Goal: Information Seeking & Learning: Learn about a topic

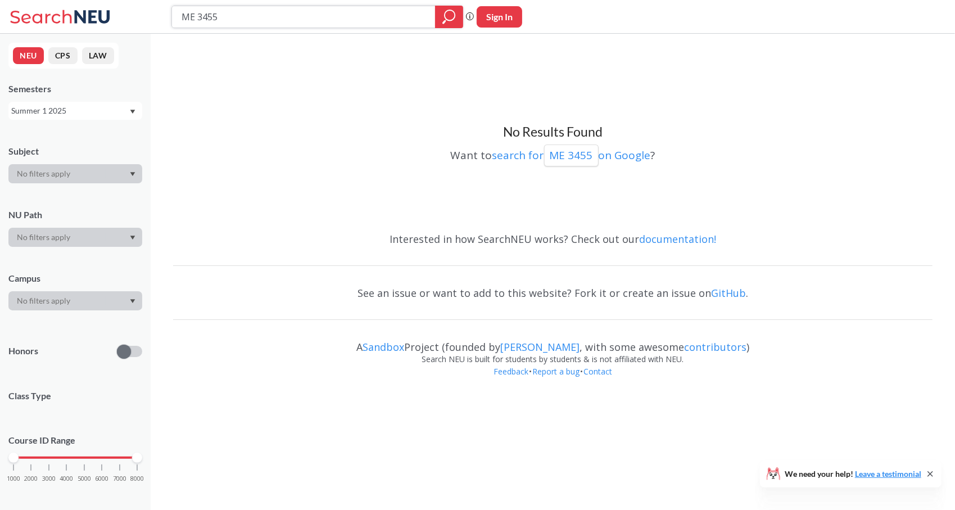
click at [225, 20] on input "ME 3455" at bounding box center [303, 16] width 247 height 19
type input "ME 3480"
click at [443, 24] on icon "magnifying glass" at bounding box center [448, 17] width 13 height 16
click at [439, 15] on div at bounding box center [449, 17] width 28 height 22
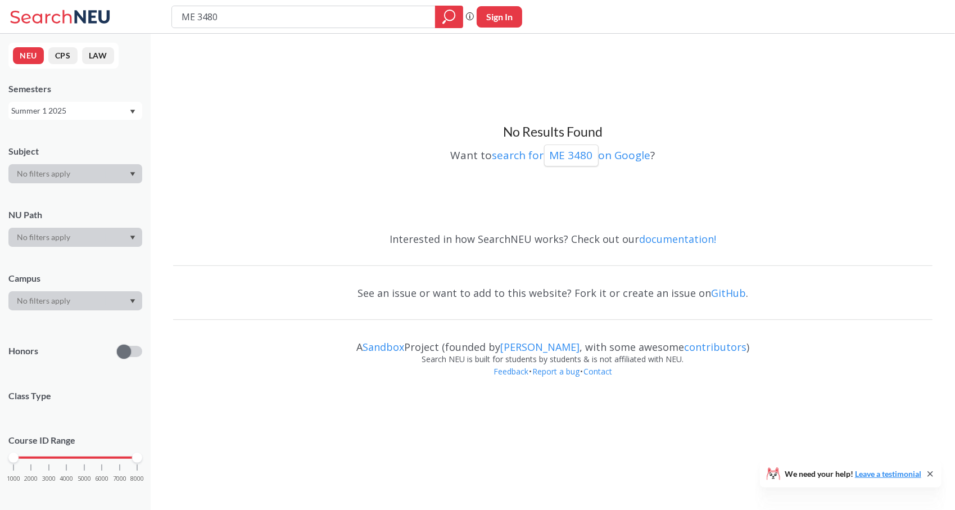
click at [91, 114] on div "Summer 1 2025" at bounding box center [69, 111] width 117 height 12
click at [79, 139] on div "Fall 2025" at bounding box center [78, 135] width 127 height 12
click at [444, 12] on icon "magnifying glass" at bounding box center [448, 17] width 13 height 16
click at [451, 22] on icon "magnifying glass" at bounding box center [448, 17] width 13 height 16
